Goal: Task Accomplishment & Management: Use online tool/utility

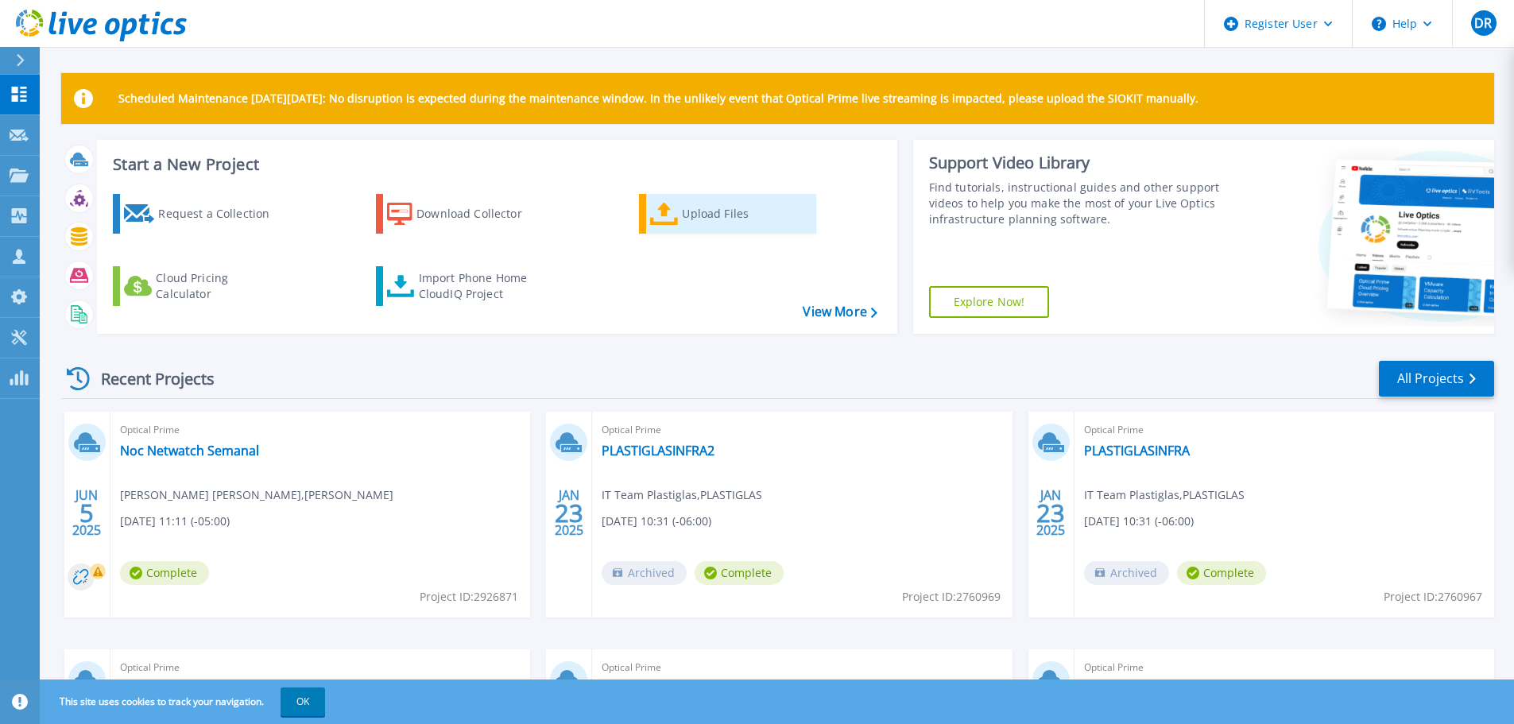
click at [735, 215] on div "Upload Files" at bounding box center [745, 214] width 127 height 32
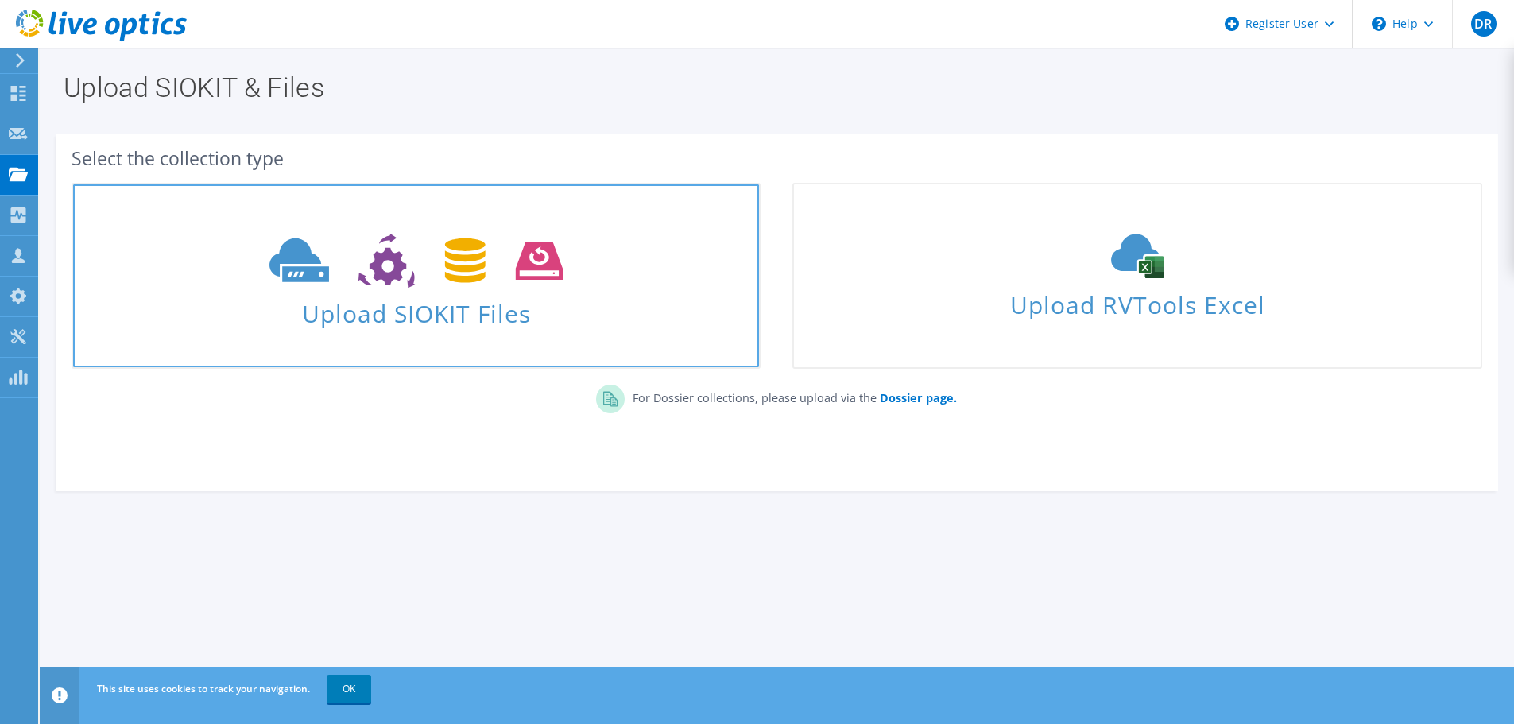
click at [390, 293] on span "Upload SIOKIT Files" at bounding box center [416, 309] width 686 height 34
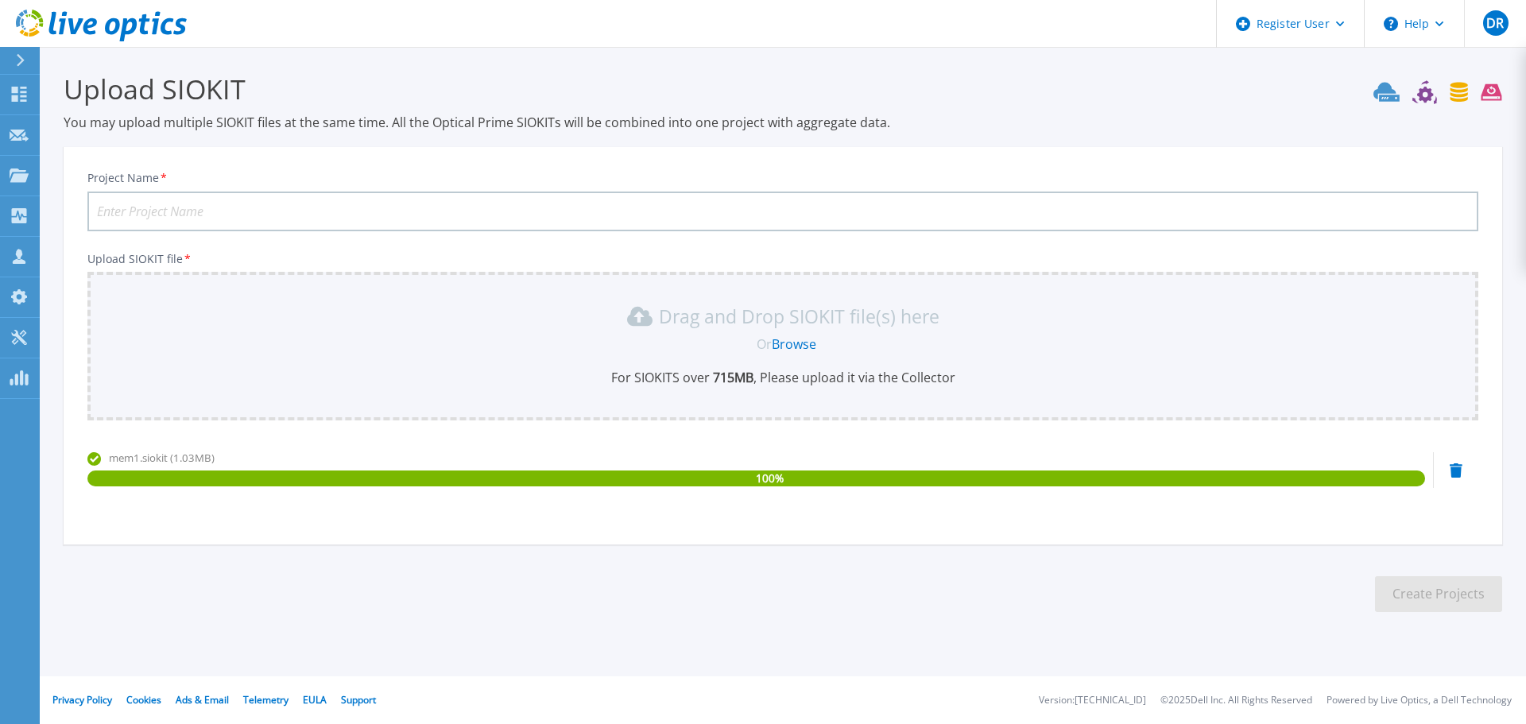
click at [264, 212] on input "Project Name *" at bounding box center [782, 212] width 1391 height 40
type input "E"
drag, startPoint x: 1456, startPoint y: 599, endPoint x: 770, endPoint y: 330, distance: 737.0
click at [770, 330] on section "Project Name * MEM1 Upload SIOKIT file * Drag and Drop SIOKIT file(s) here Or B…" at bounding box center [783, 345] width 1439 height 397
drag, startPoint x: 636, startPoint y: 240, endPoint x: 613, endPoint y: 224, distance: 28.0
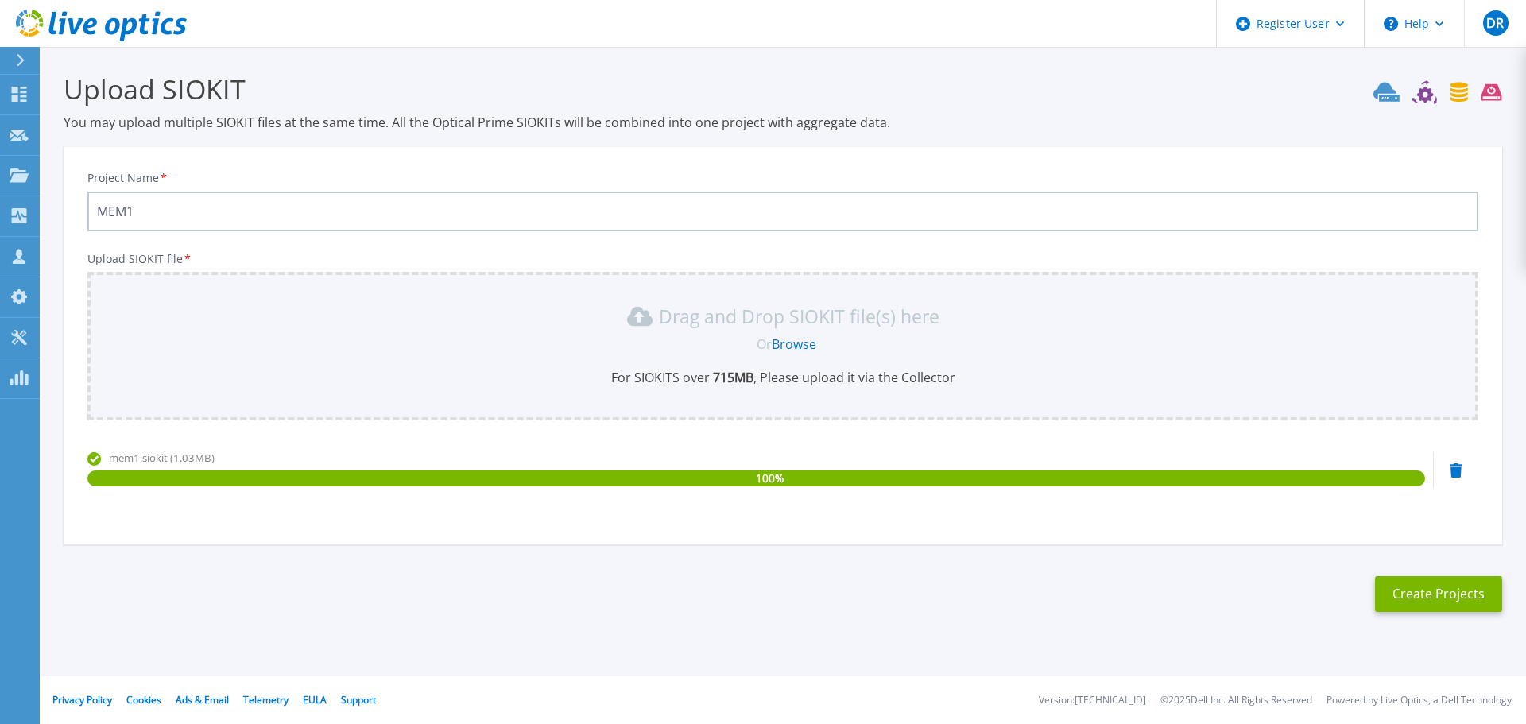
click at [631, 238] on div "Project Name * MEM1 Upload SIOKIT file * Drag and Drop SIOKIT file(s) here Or B…" at bounding box center [783, 350] width 1439 height 387
click at [613, 224] on input "MEM1" at bounding box center [782, 212] width 1391 height 40
type input "MEM1 - SEL CFE"
click at [1397, 596] on button "Create Projects" at bounding box center [1438, 594] width 127 height 36
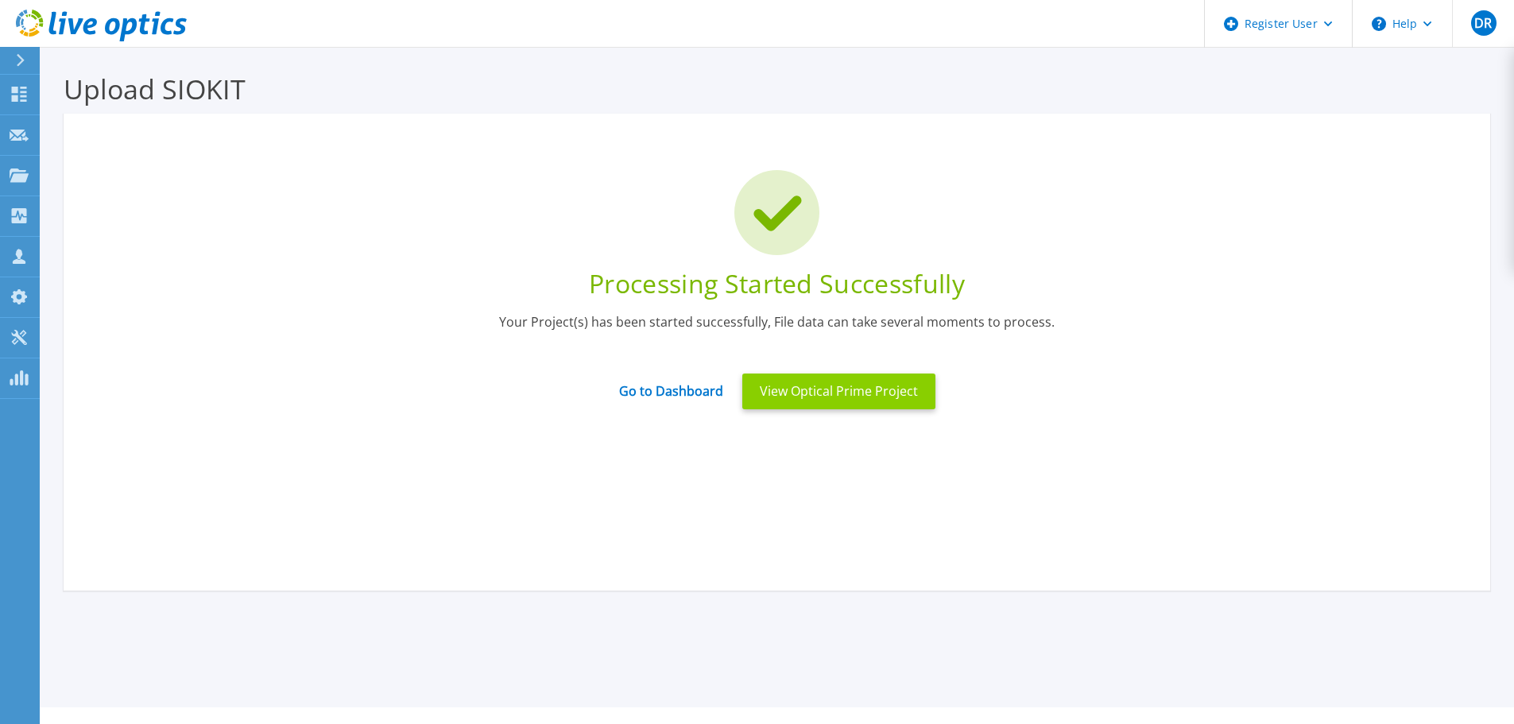
click at [795, 392] on button "View Optical Prime Project" at bounding box center [838, 392] width 193 height 36
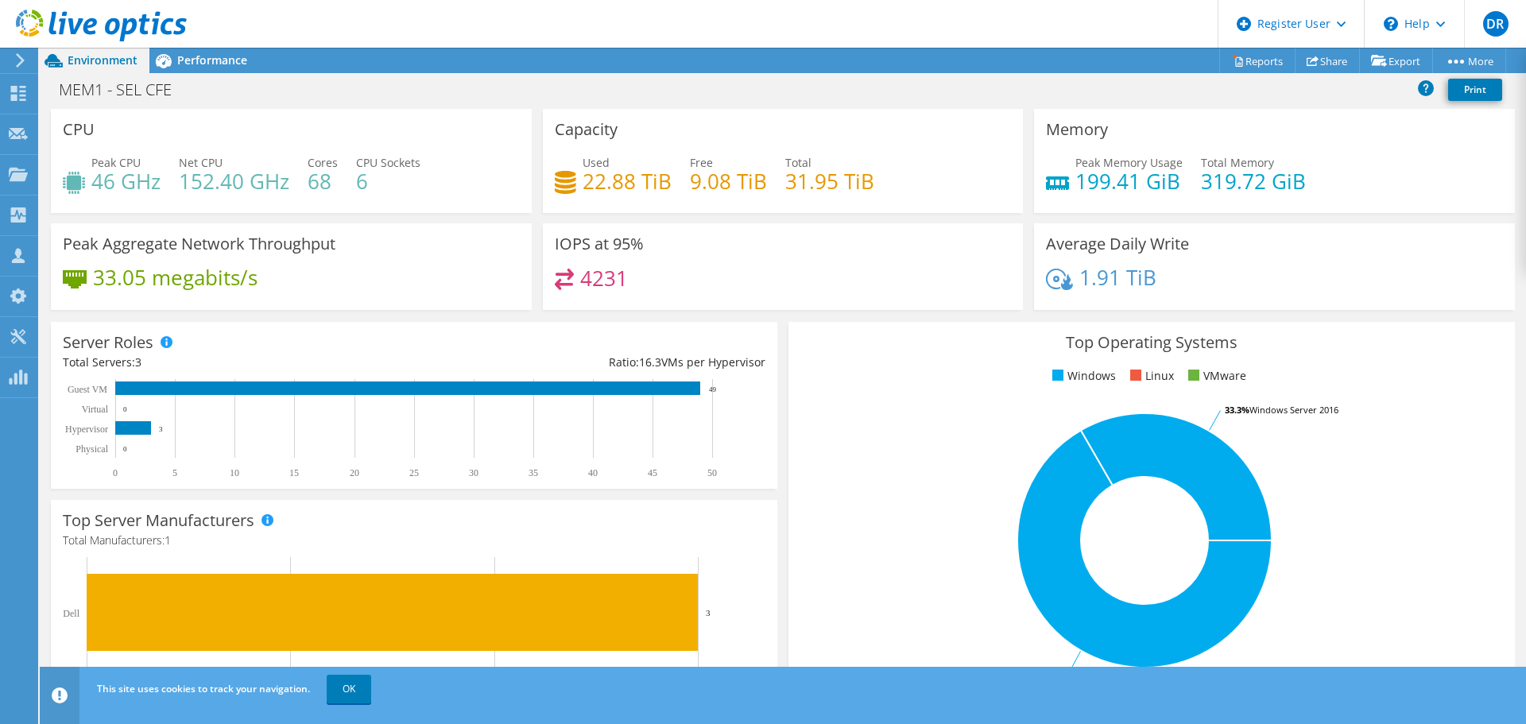
scroll to position [25, 0]
click at [188, 60] on span "Performance" at bounding box center [212, 59] width 70 height 15
